Goal: Find specific page/section: Find specific page/section

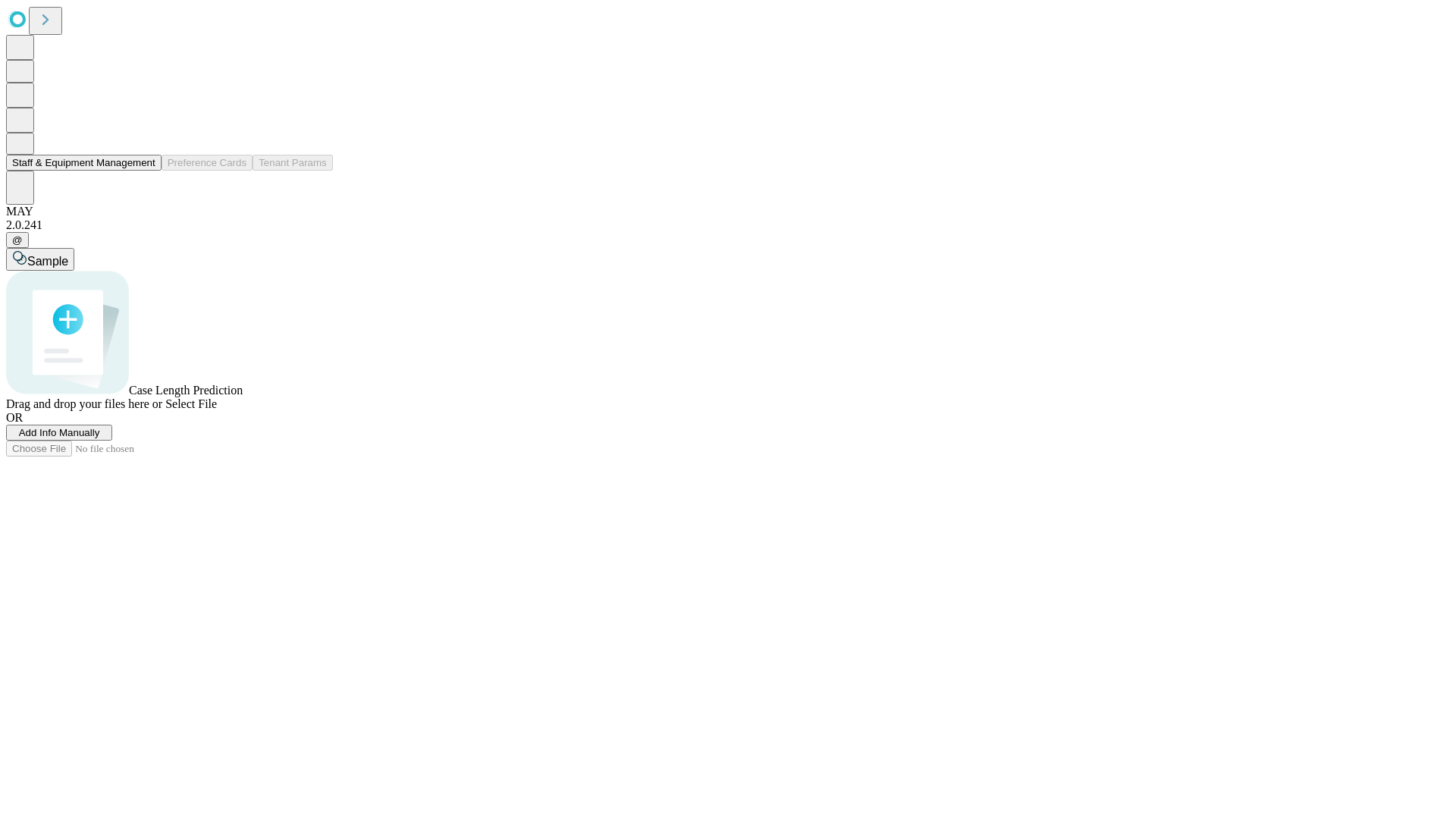
click at [142, 171] on button "Staff & Equipment Management" at bounding box center [83, 162] width 155 height 16
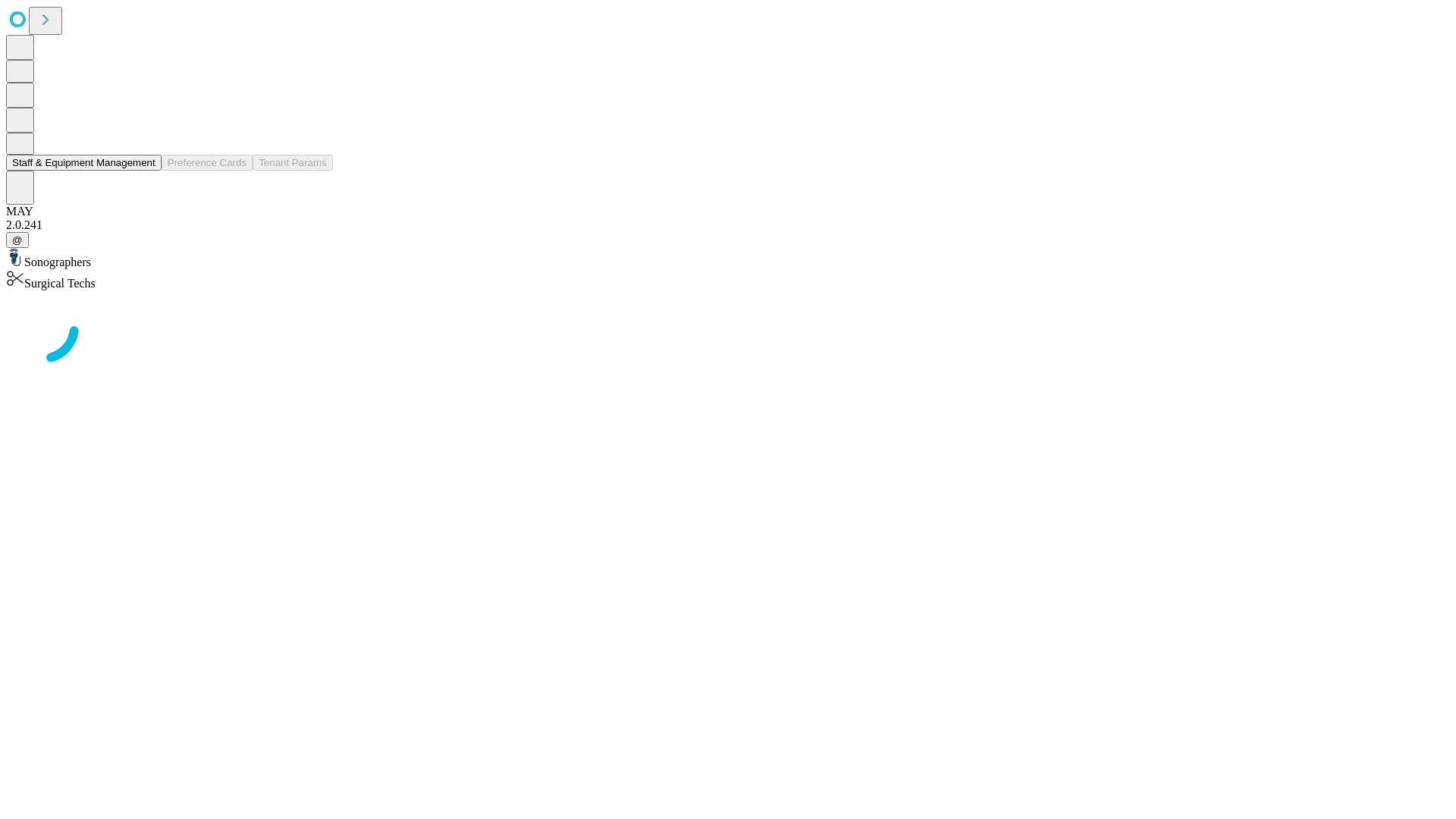
click at [145, 171] on button "Staff & Equipment Management" at bounding box center [83, 162] width 155 height 16
